Goal: Navigation & Orientation: Find specific page/section

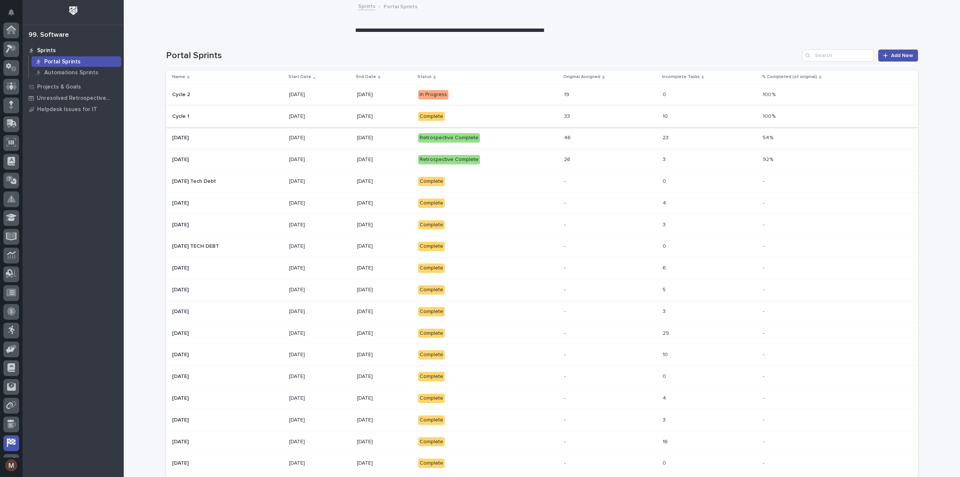
scroll to position [53, 0]
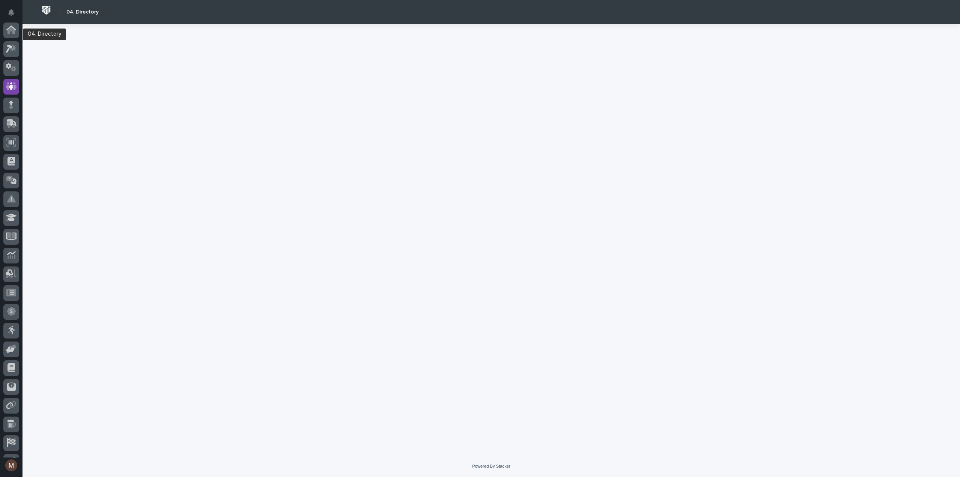
scroll to position [53, 0]
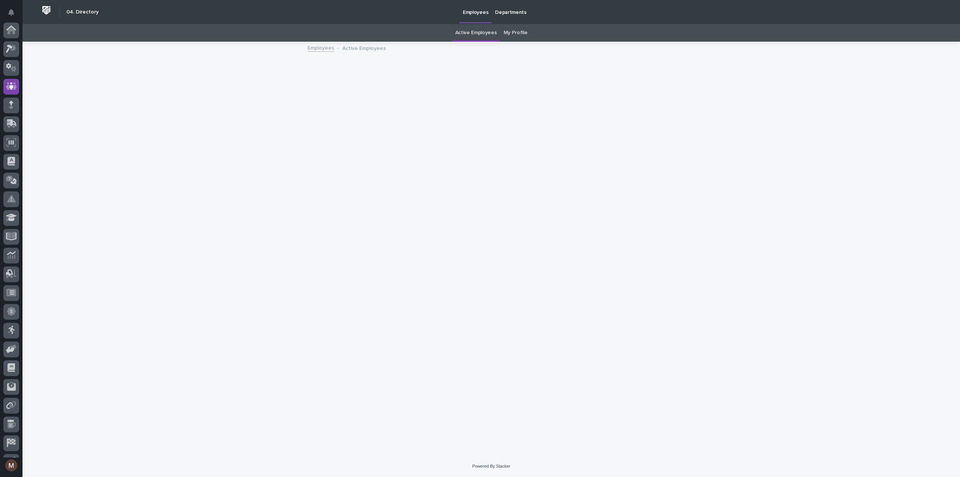
scroll to position [53, 0]
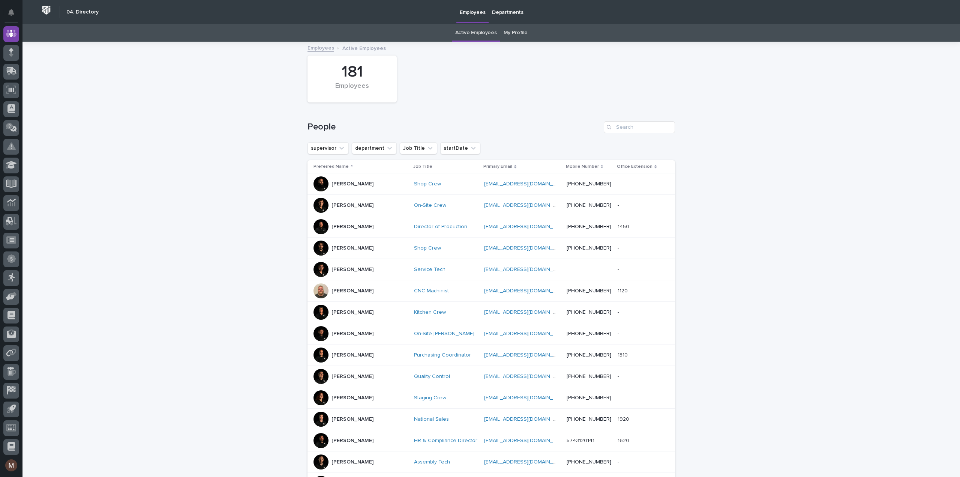
click at [513, 30] on link "My Profile" at bounding box center [516, 33] width 24 height 18
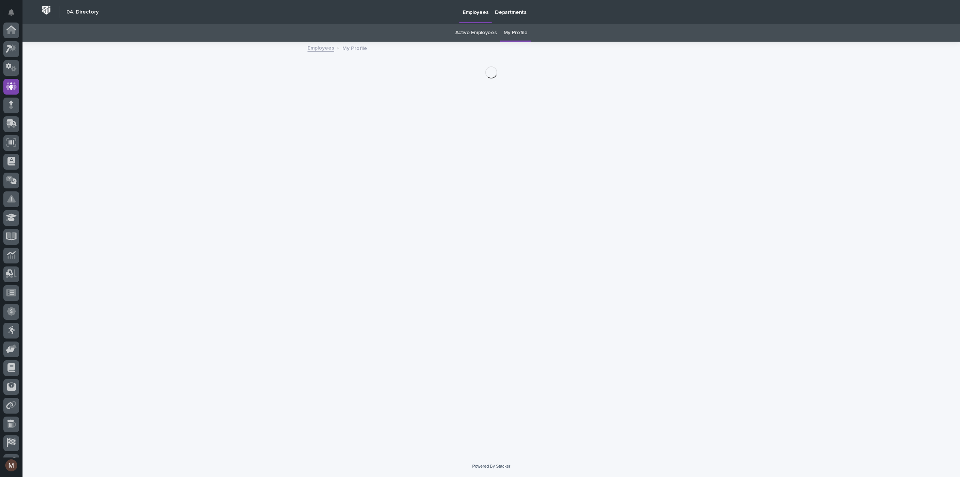
scroll to position [53, 0]
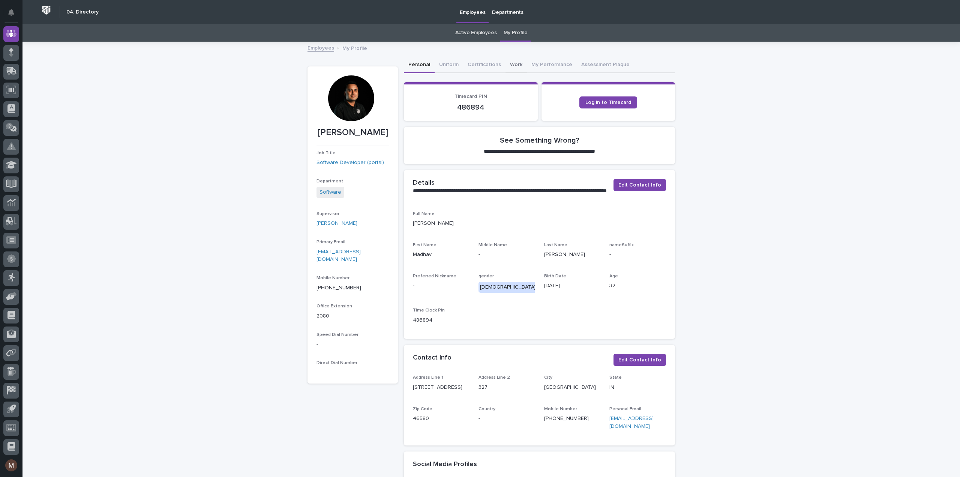
click at [506, 63] on button "Work" at bounding box center [516, 65] width 21 height 16
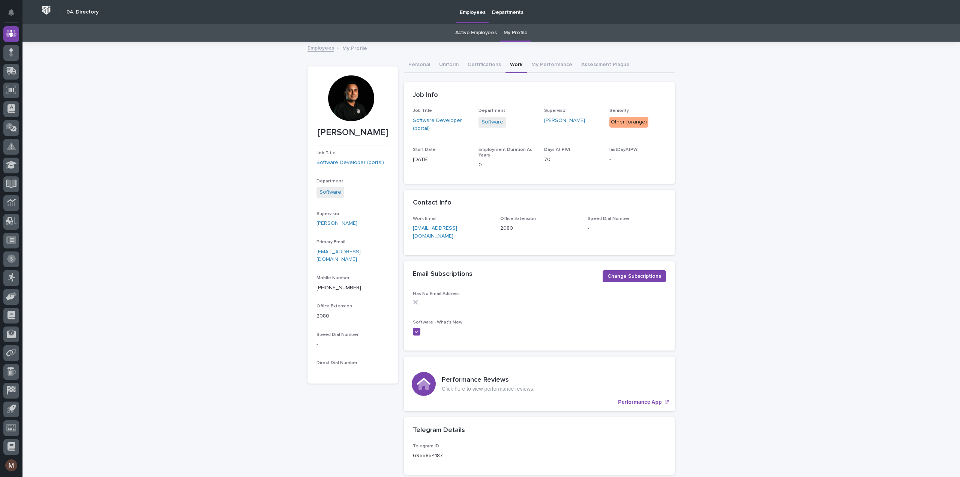
click at [482, 32] on link "Active Employees" at bounding box center [476, 33] width 42 height 18
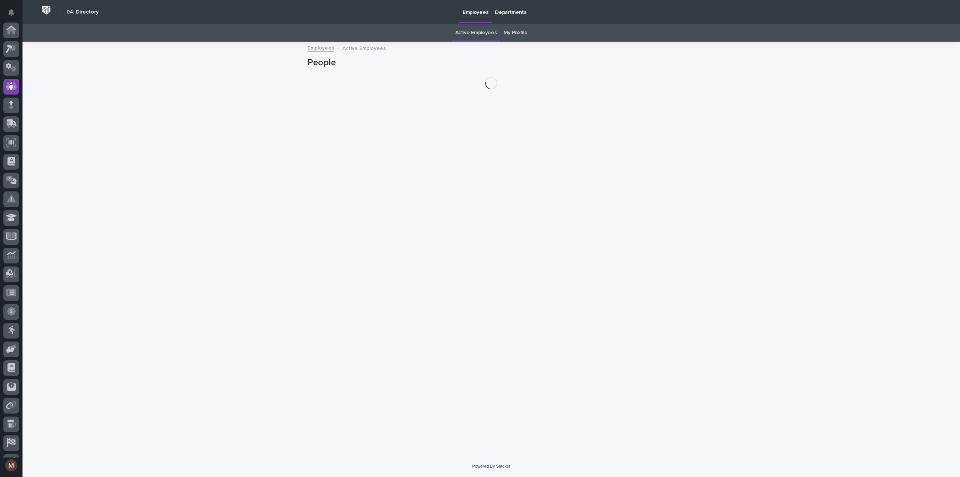
scroll to position [53, 0]
